Goal: Find specific page/section: Find specific page/section

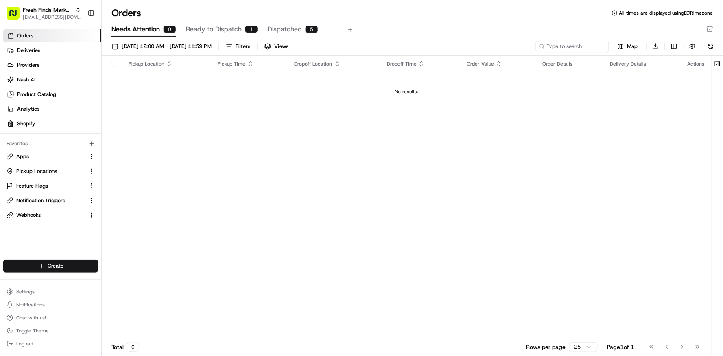
click at [372, 9] on div "Orders All times are displayed using EDT timezone" at bounding box center [413, 13] width 622 height 13
